Goal: Register for event/course

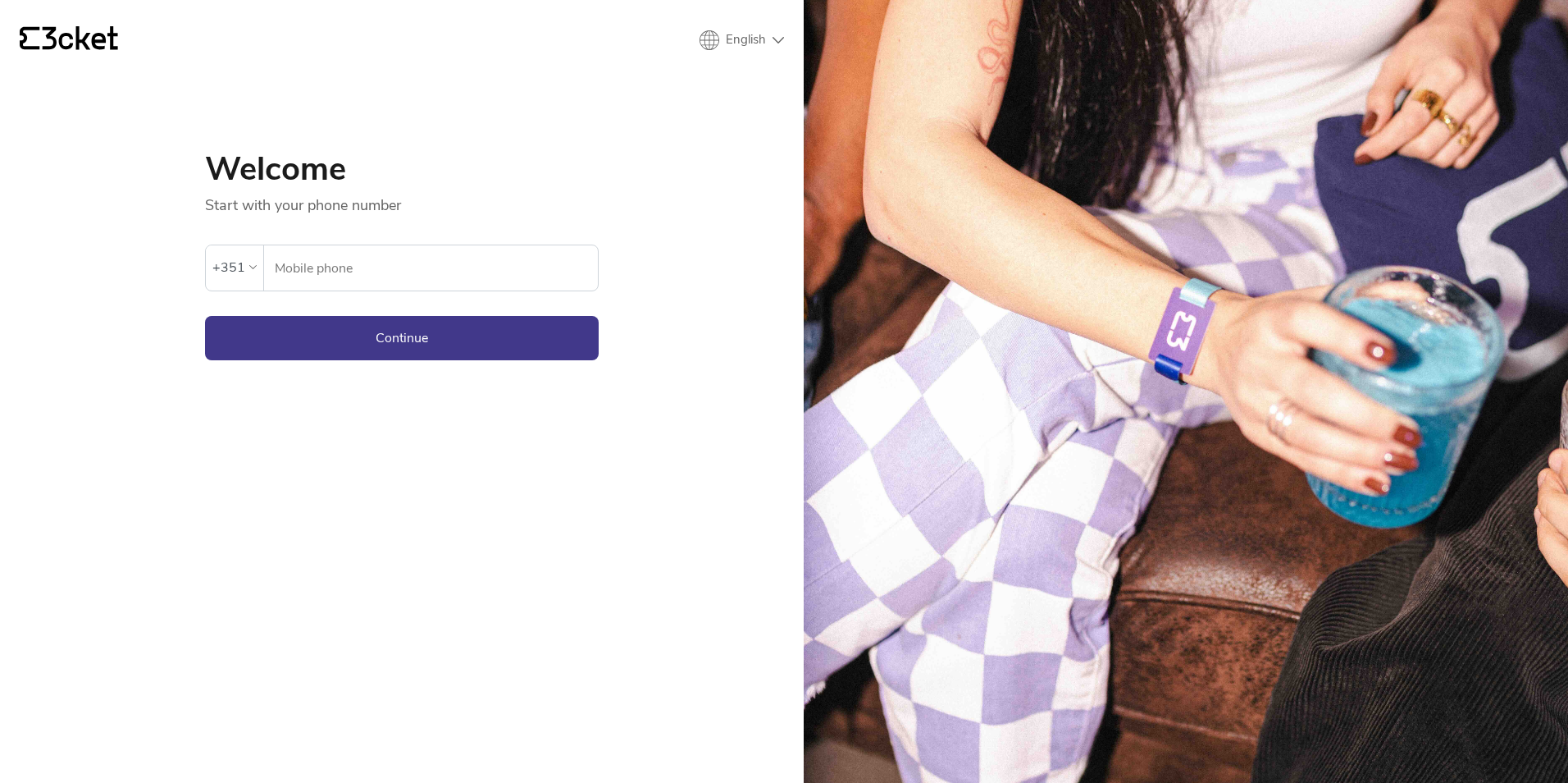
click at [323, 263] on input "Mobile phone" at bounding box center [436, 268] width 324 height 45
type input "964434877"
drag, startPoint x: 456, startPoint y: 349, endPoint x: 419, endPoint y: 355, distance: 37.5
click at [455, 349] on button "Continue" at bounding box center [401, 338] width 394 height 45
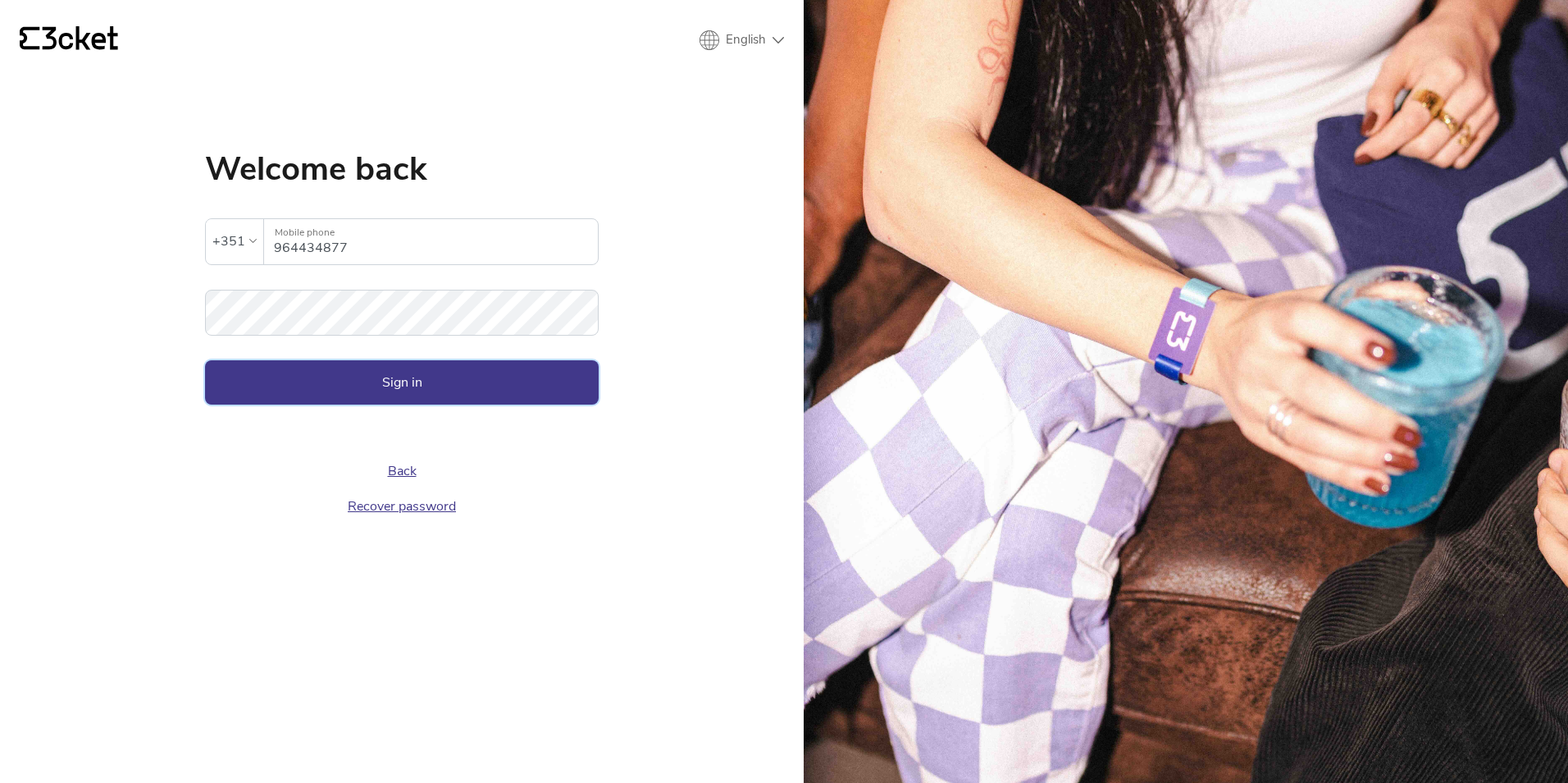
click at [486, 374] on button "Sign in" at bounding box center [401, 382] width 394 height 45
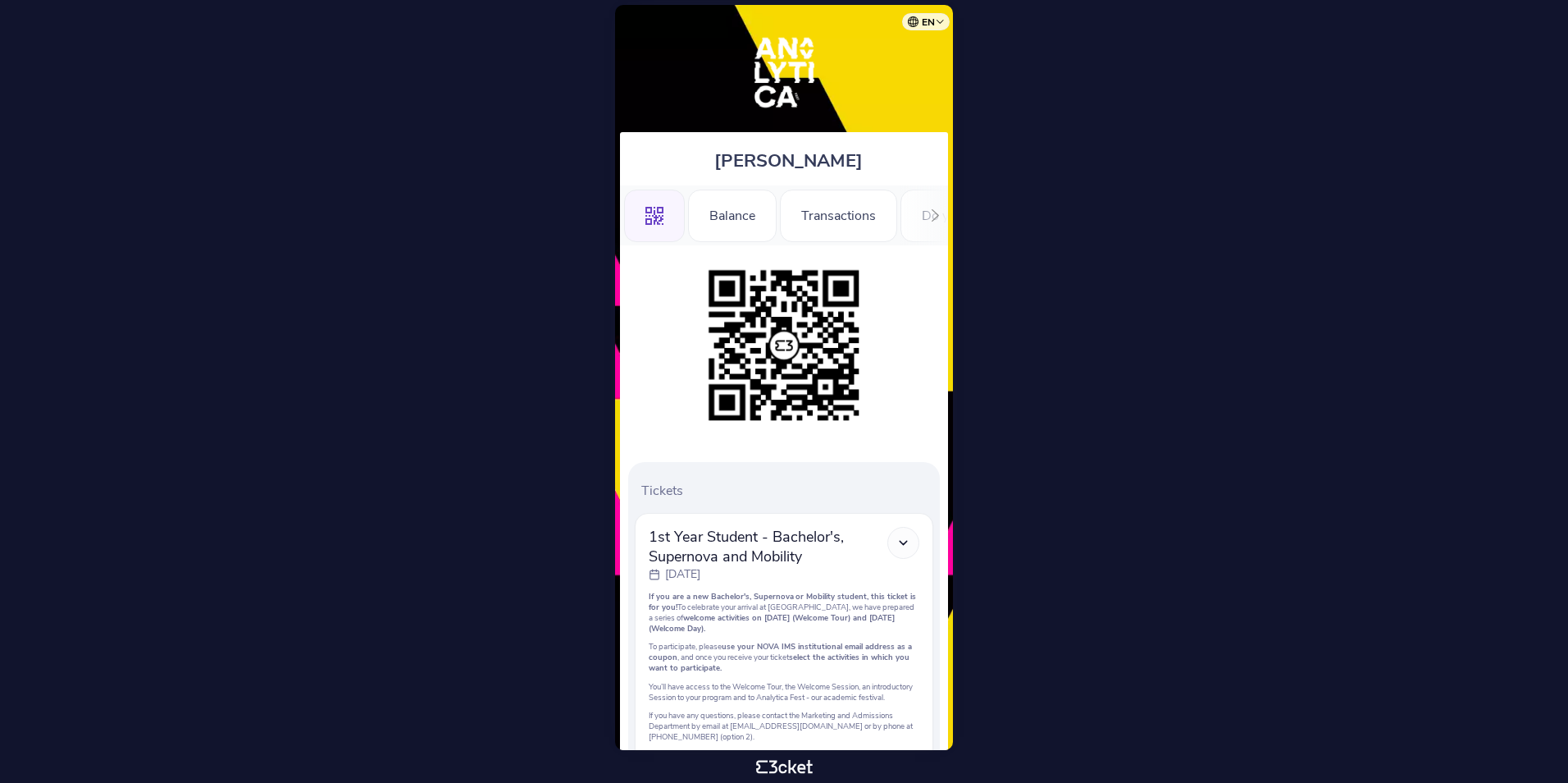
click at [942, 206] on div at bounding box center [936, 215] width 25 height 60
click at [929, 206] on div at bounding box center [936, 215] width 25 height 60
click at [749, 197] on div "Registration Form" at bounding box center [722, 216] width 148 height 53
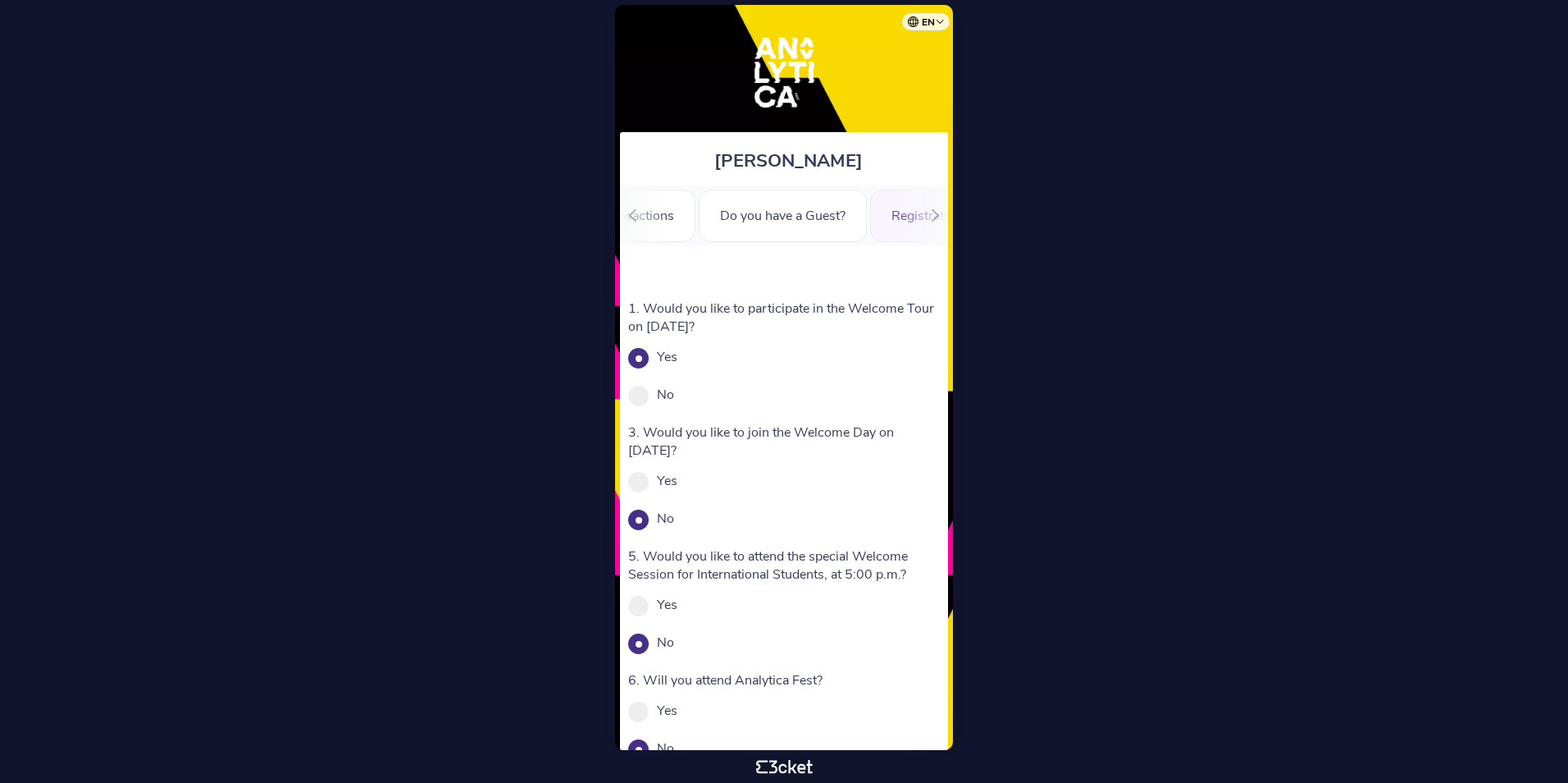
scroll to position [129, 0]
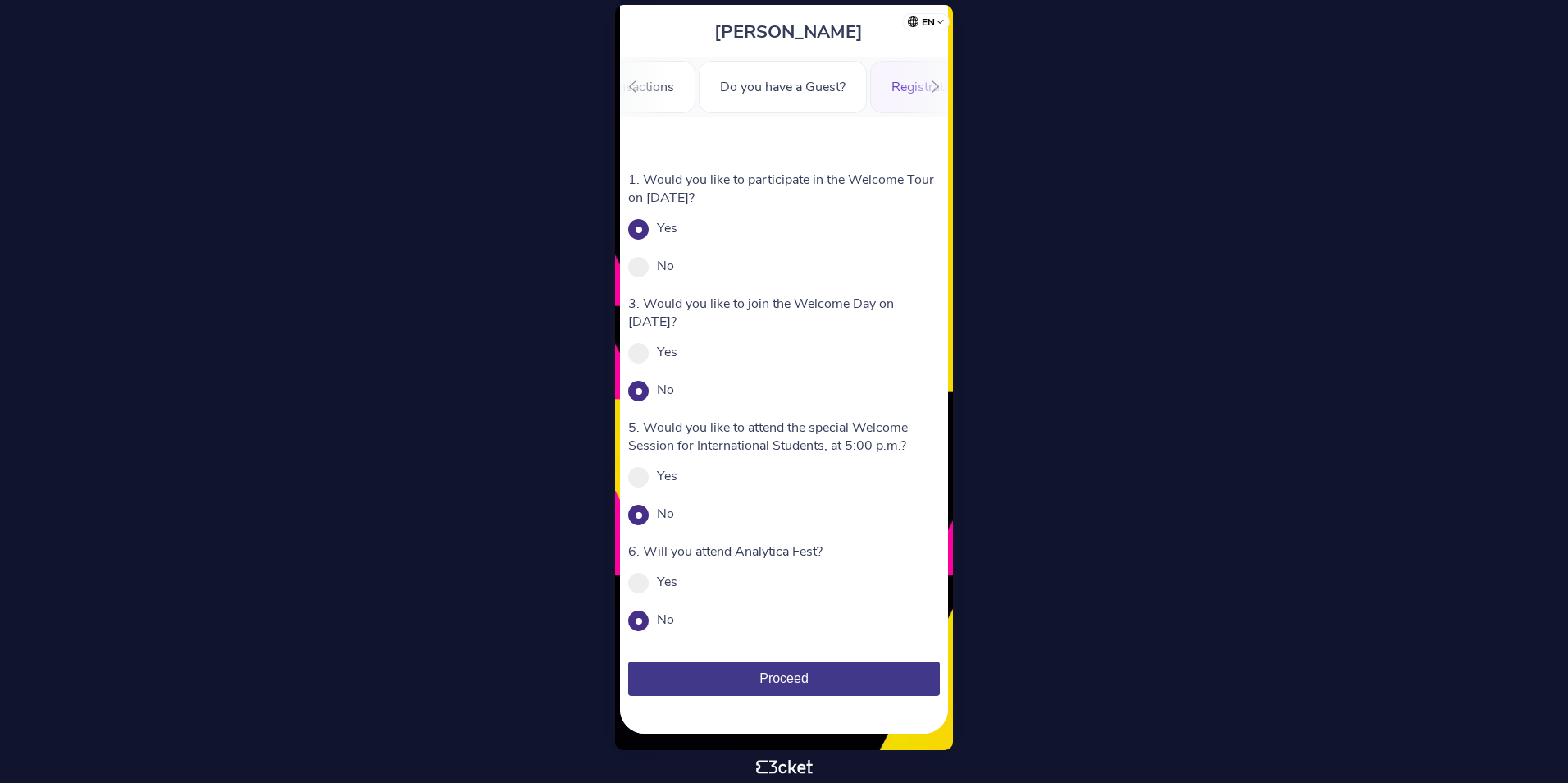
click at [695, 738] on div "Stijn Dahm .st0{fill-rule:evenodd;clip-rule:evenodd;} Balance Transactions Do y…" at bounding box center [784, 377] width 338 height 745
click at [695, 731] on div "1. Would you like to participate in the Welcome Tour on September 5th? Yes No M…" at bounding box center [784, 425] width 328 height 617
click at [775, 714] on div "1. Would you like to participate in the Welcome Tour on September 5th? Yes No M…" at bounding box center [784, 425] width 328 height 617
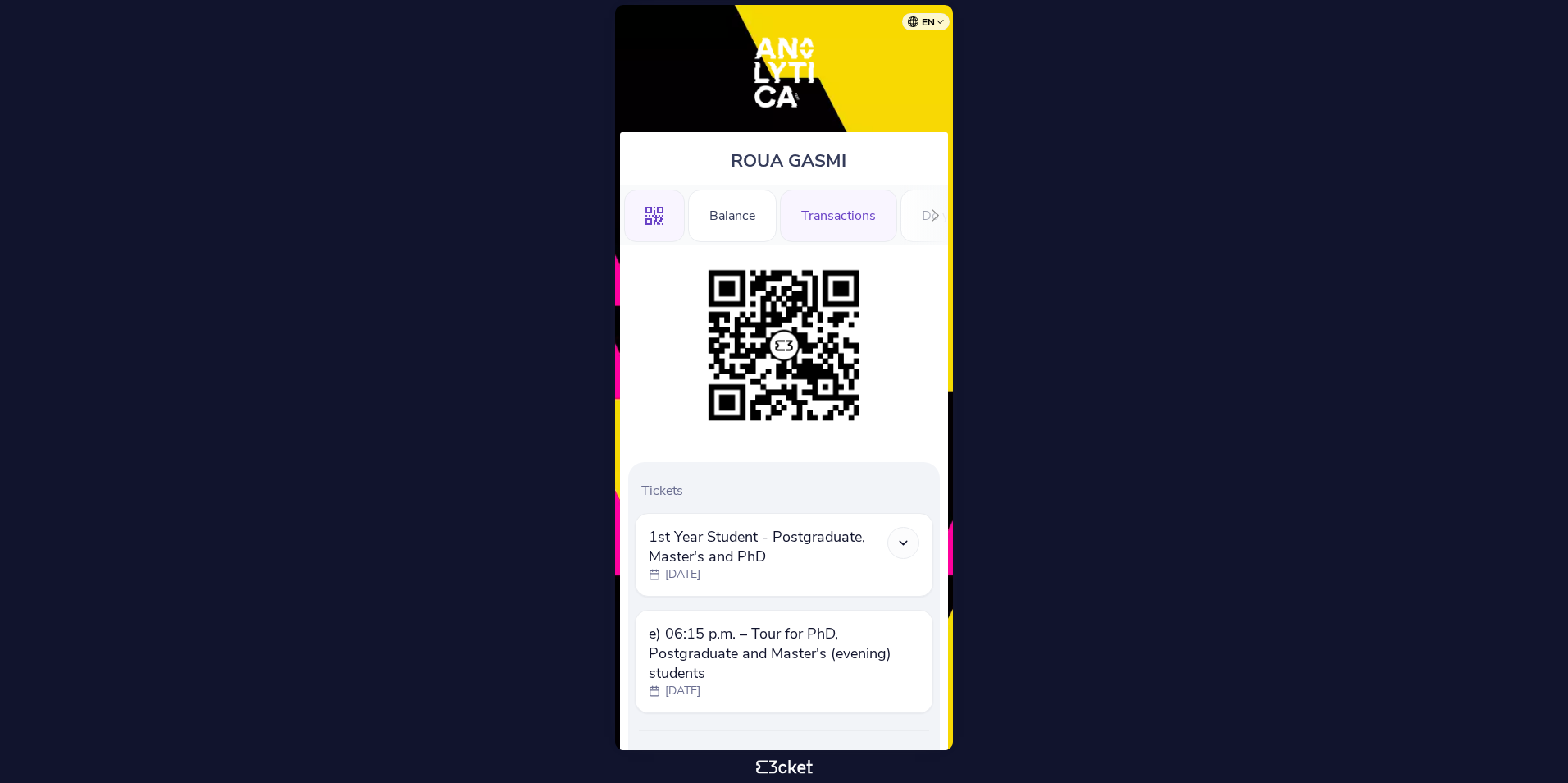
click at [872, 218] on div "Transactions" at bounding box center [839, 216] width 118 height 53
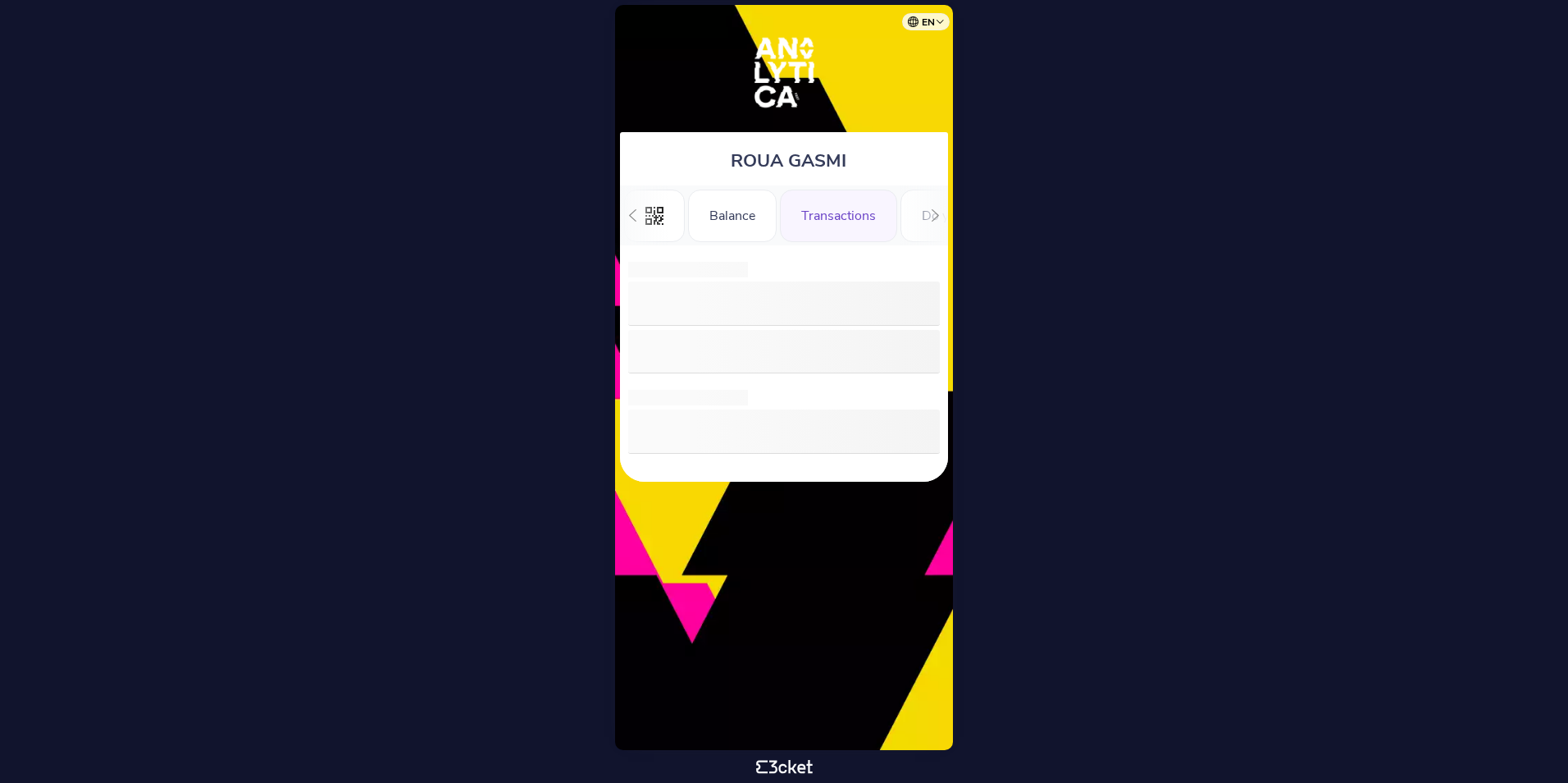
scroll to position [0, 55]
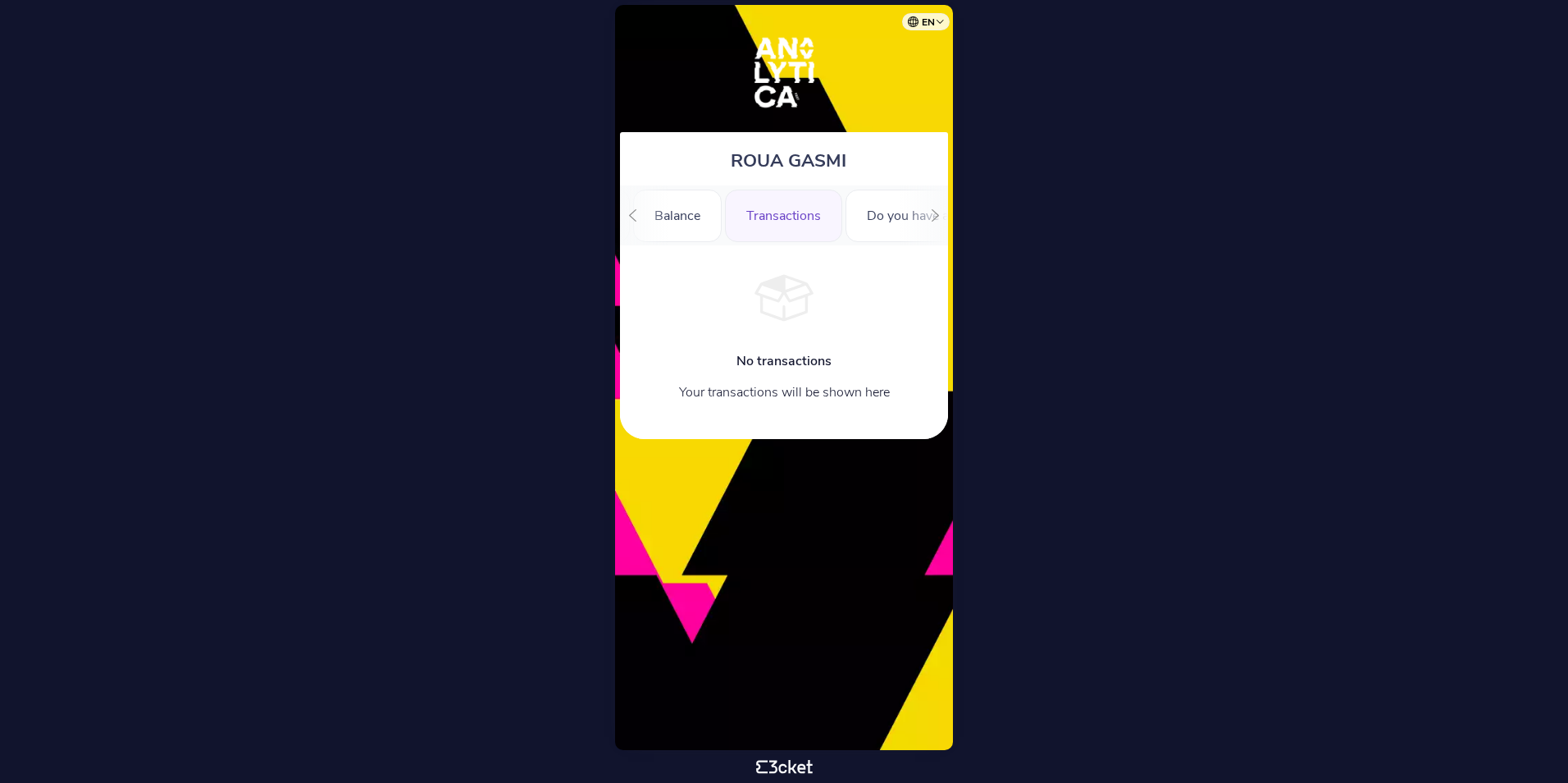
click at [905, 218] on div ".st0{fill-rule:evenodd;clip-rule:evenodd;} Balance Transactions Do you have a G…" at bounding box center [784, 215] width 328 height 60
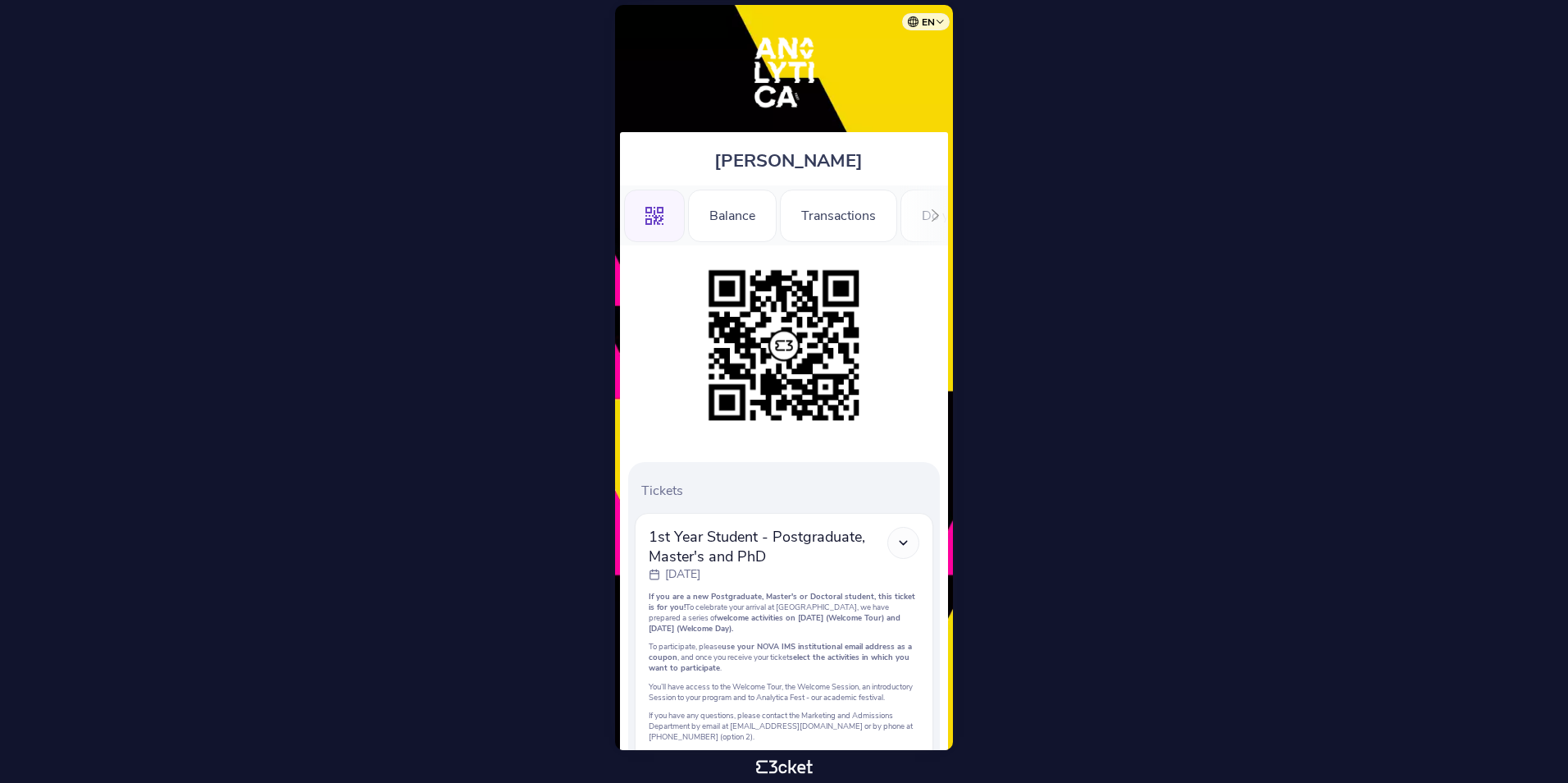
click at [932, 223] on div at bounding box center [936, 215] width 25 height 60
click at [793, 212] on div "Registration Form" at bounding box center [834, 216] width 148 height 53
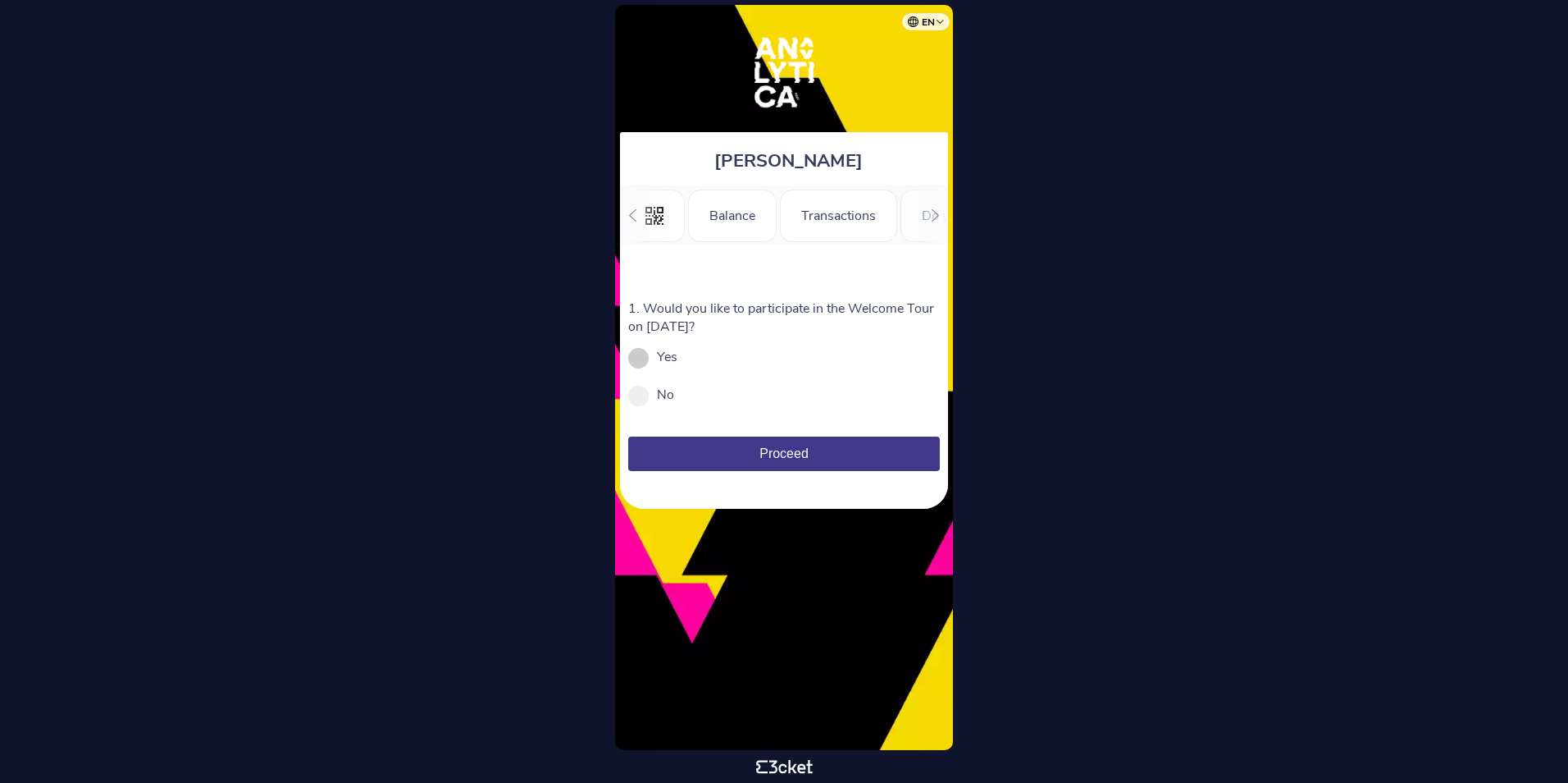
scroll to position [0, 202]
